Goal: Task Accomplishment & Management: Manage account settings

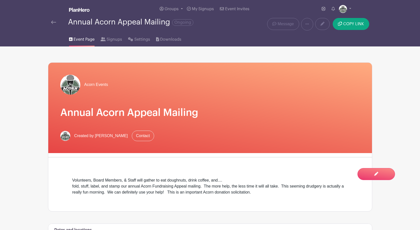
scroll to position [251, 0]
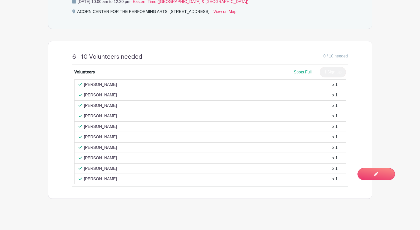
click at [285, 149] on div "[PERSON_NAME] x 1" at bounding box center [210, 148] width 263 height 6
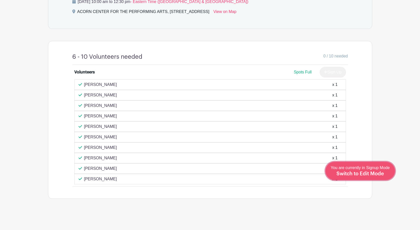
click at [374, 173] on span "Switch to Edit Mode" at bounding box center [360, 174] width 48 height 5
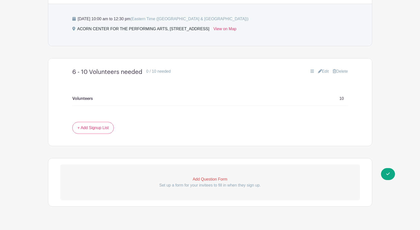
scroll to position [261, 0]
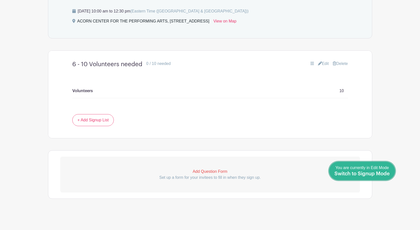
click at [380, 173] on span "Switch to Signup Mode" at bounding box center [361, 174] width 55 height 5
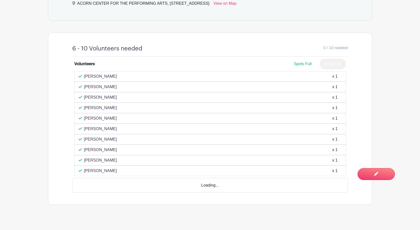
scroll to position [266, 0]
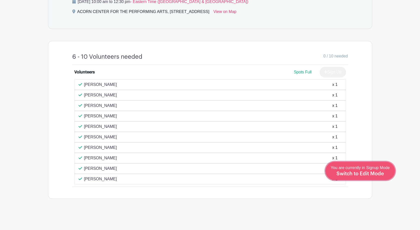
click at [375, 173] on span "Switch to Edit Mode" at bounding box center [360, 174] width 48 height 5
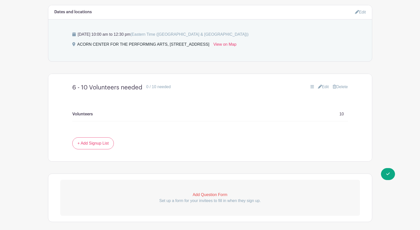
scroll to position [234, 0]
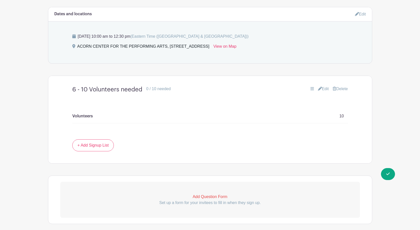
click at [324, 90] on link "Edit" at bounding box center [323, 89] width 11 height 6
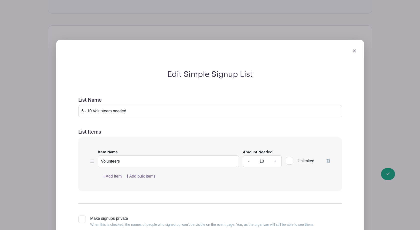
scroll to position [286, 0]
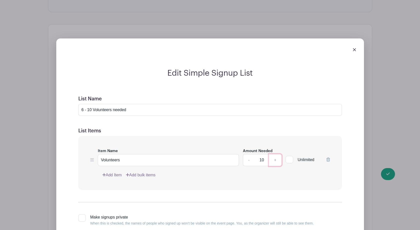
click at [275, 161] on link "+" at bounding box center [275, 160] width 13 height 12
type input "11"
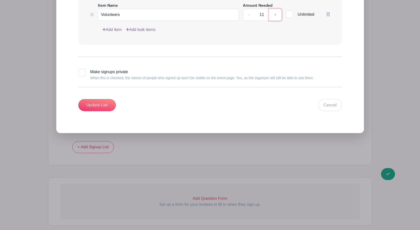
scroll to position [460, 0]
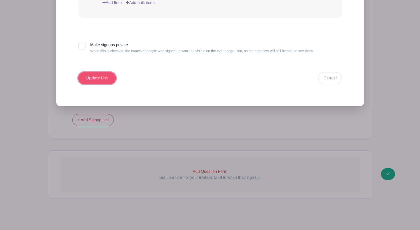
click at [95, 79] on input "Update List" at bounding box center [97, 78] width 38 height 12
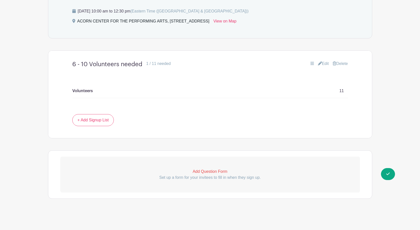
scroll to position [0, 0]
